Goal: Find specific page/section: Find specific page/section

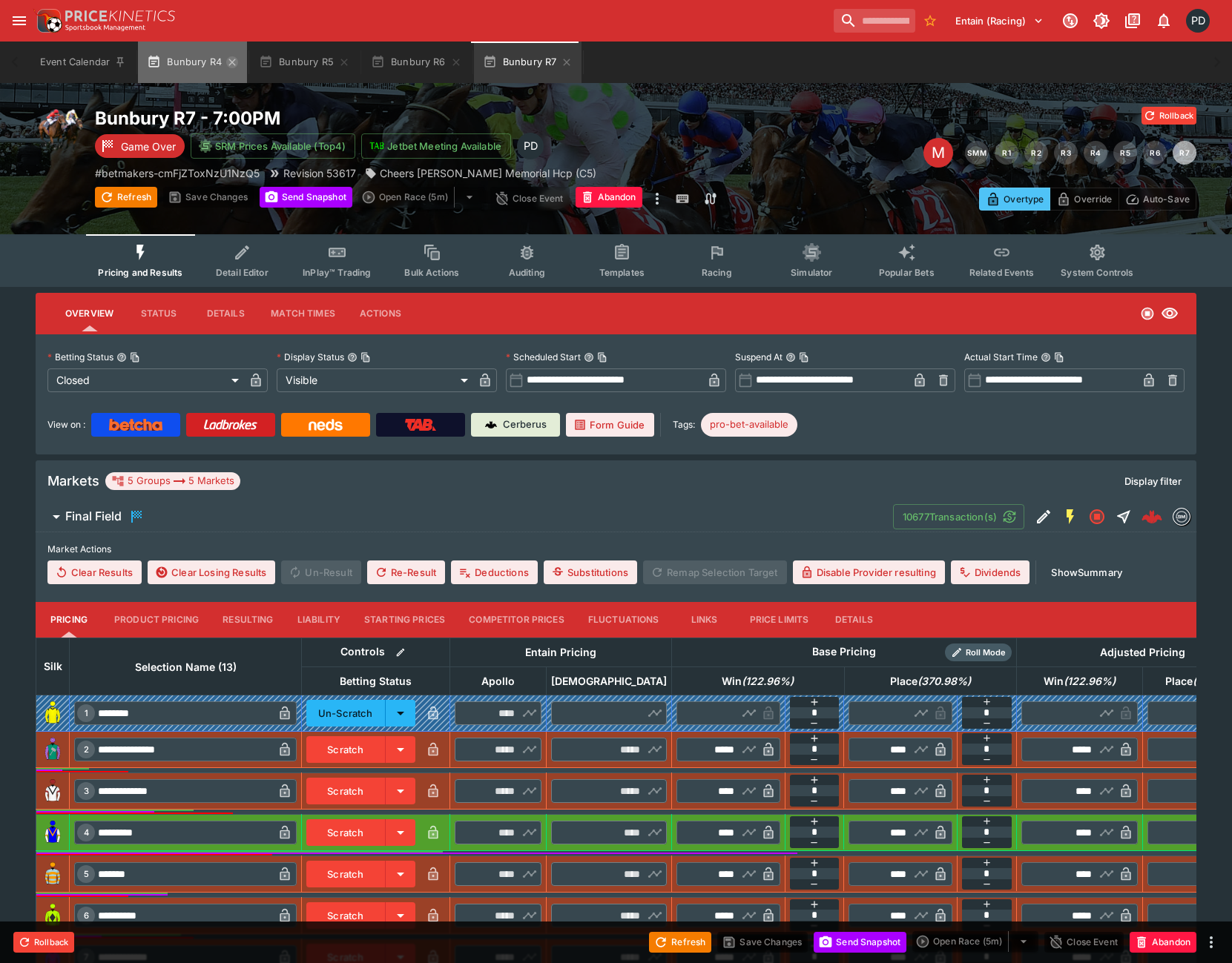
click at [233, 60] on icon "button" at bounding box center [232, 63] width 12 height 12
click at [233, 60] on icon "button" at bounding box center [231, 62] width 7 height 7
click at [233, 60] on icon "button" at bounding box center [230, 62] width 7 height 7
